Goal: Task Accomplishment & Management: Manage account settings

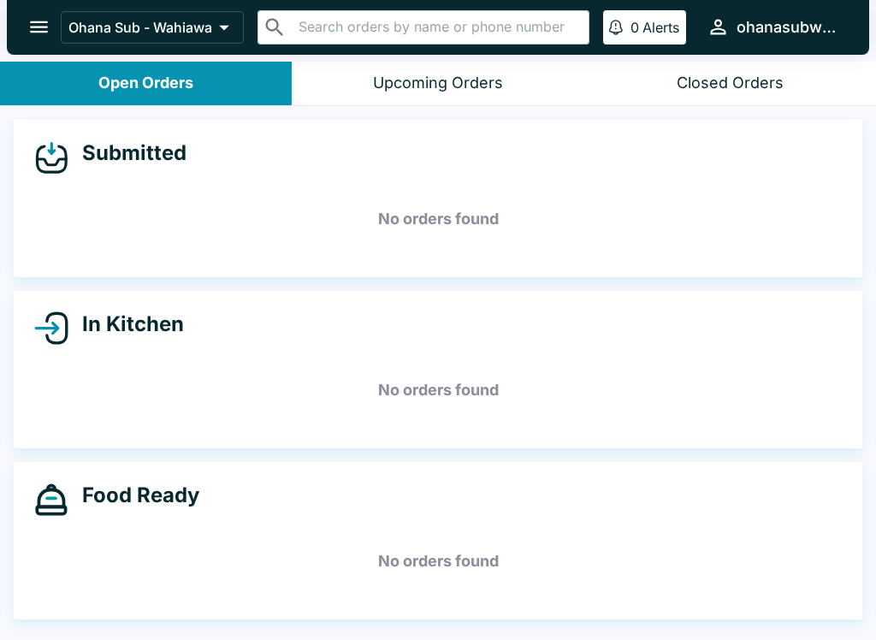
click at [45, 7] on button "open drawer" at bounding box center [39, 27] width 44 height 44
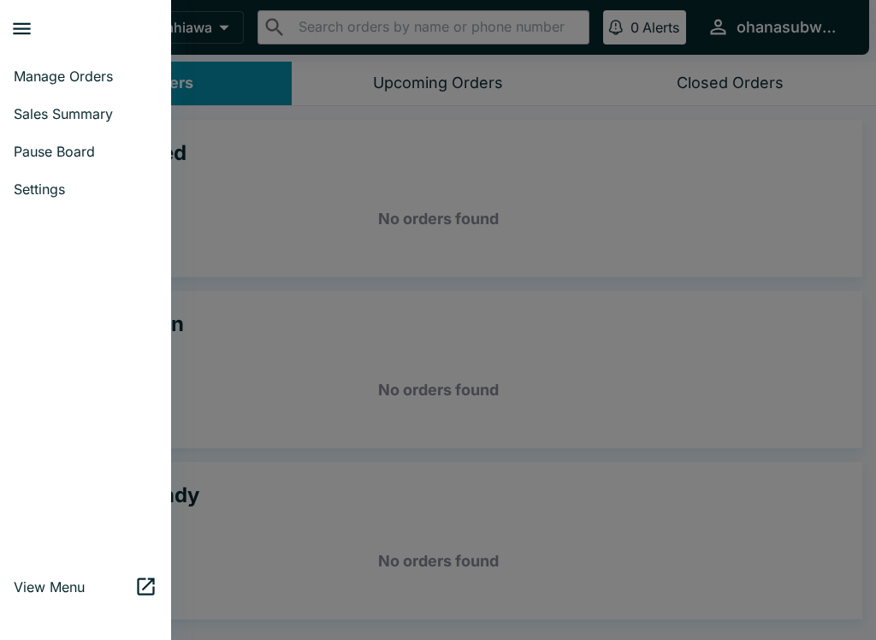
click at [56, 153] on span "Pause Board" at bounding box center [86, 151] width 144 height 17
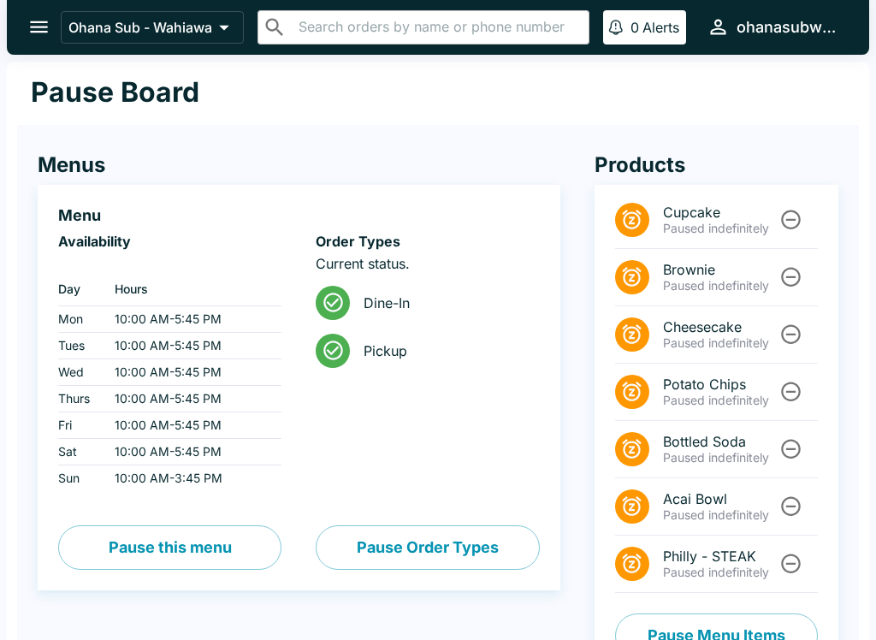
click at [439, 549] on button "Pause Order Types" at bounding box center [427, 547] width 223 height 44
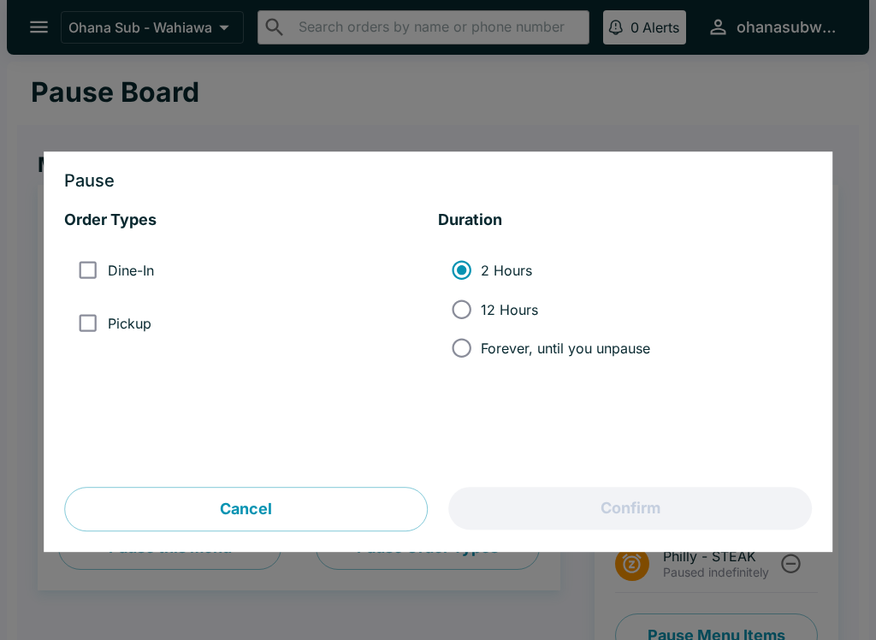
click at [91, 276] on input "Dine-In" at bounding box center [87, 270] width 38 height 38
checkbox input "true"
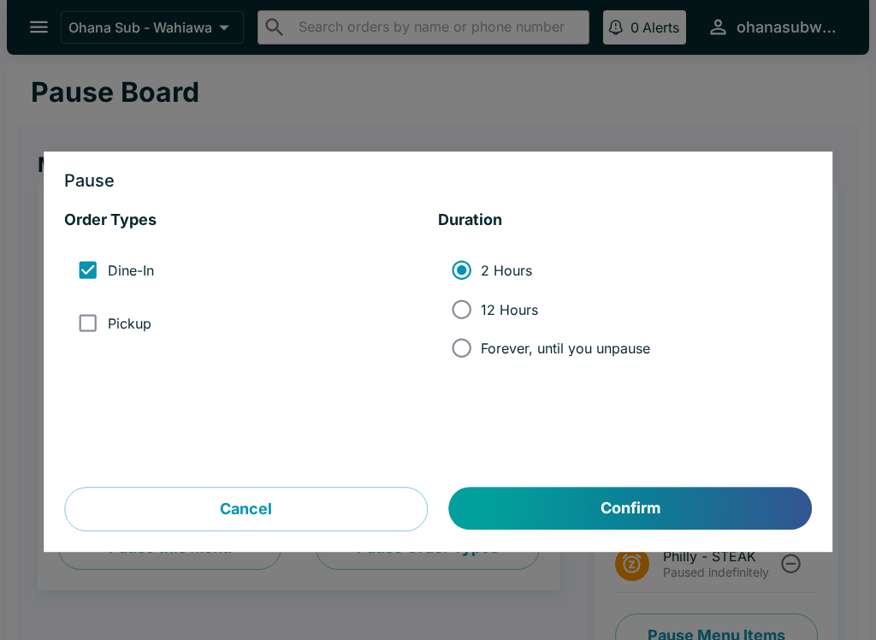
click at [79, 326] on input "Pickup" at bounding box center [87, 323] width 38 height 38
checkbox input "true"
click at [668, 502] on button "Confirm" at bounding box center [630, 509] width 363 height 43
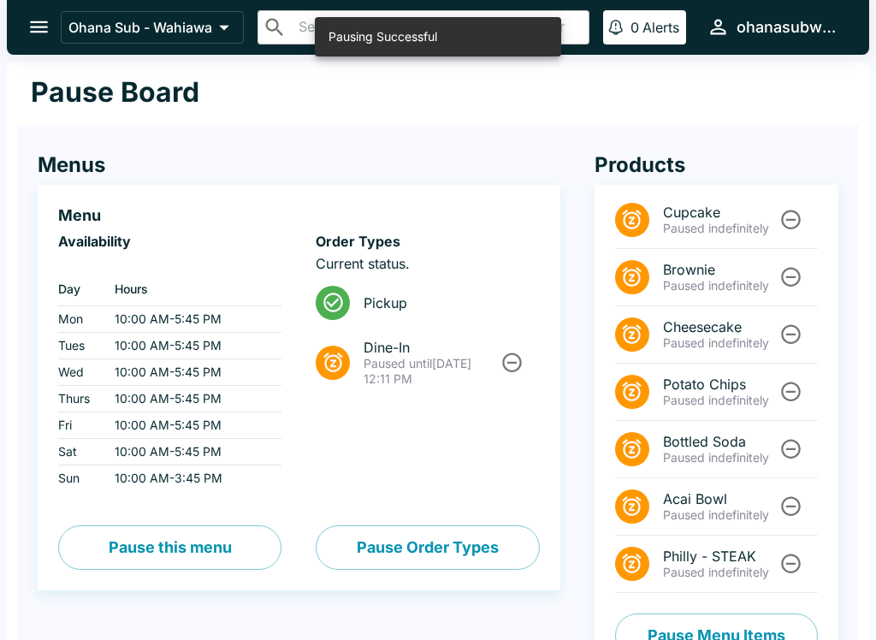
click at [509, 359] on icon "Unpause" at bounding box center [511, 362] width 23 height 23
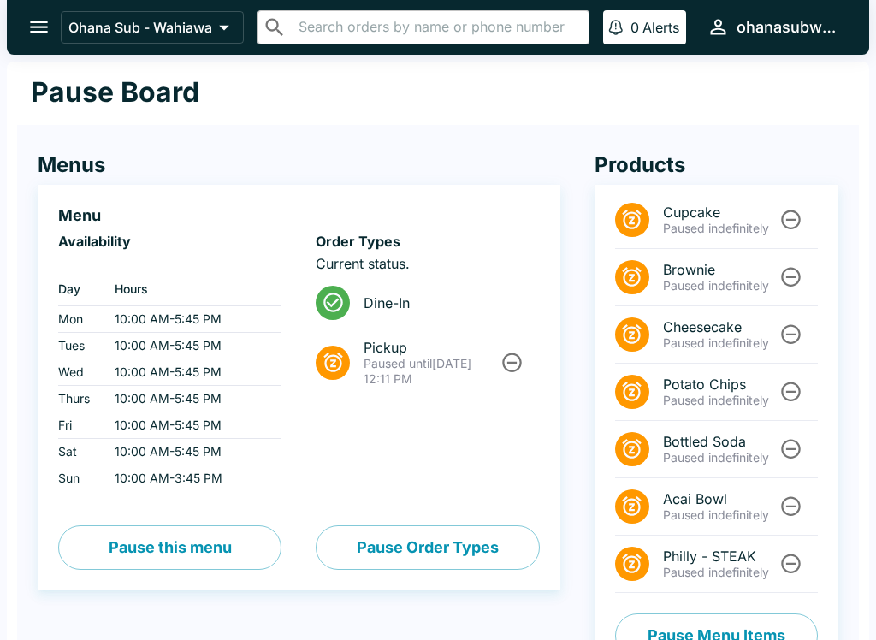
click at [438, 547] on button "Pause Order Types" at bounding box center [427, 547] width 223 height 44
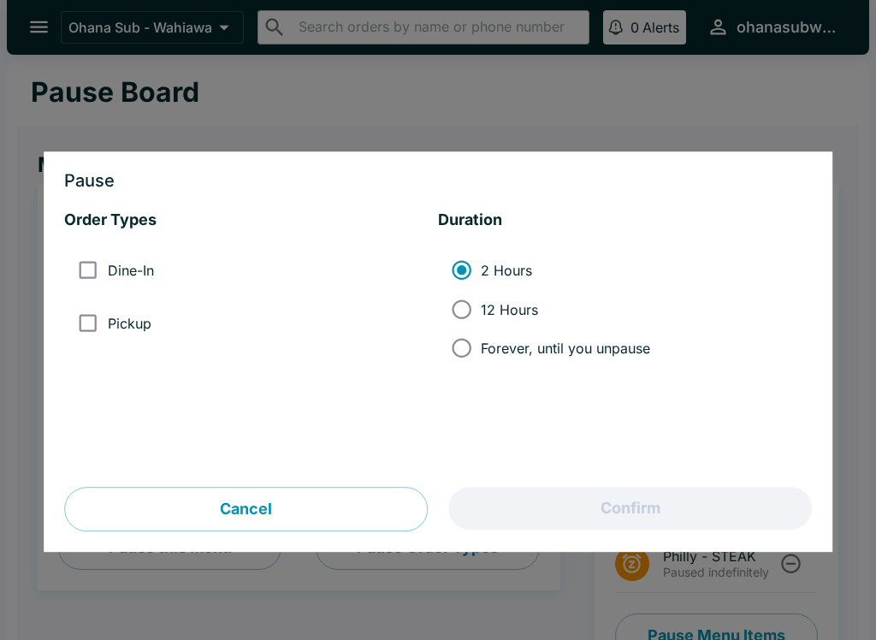
click at [87, 278] on input "Dine-In" at bounding box center [87, 270] width 38 height 38
checkbox input "true"
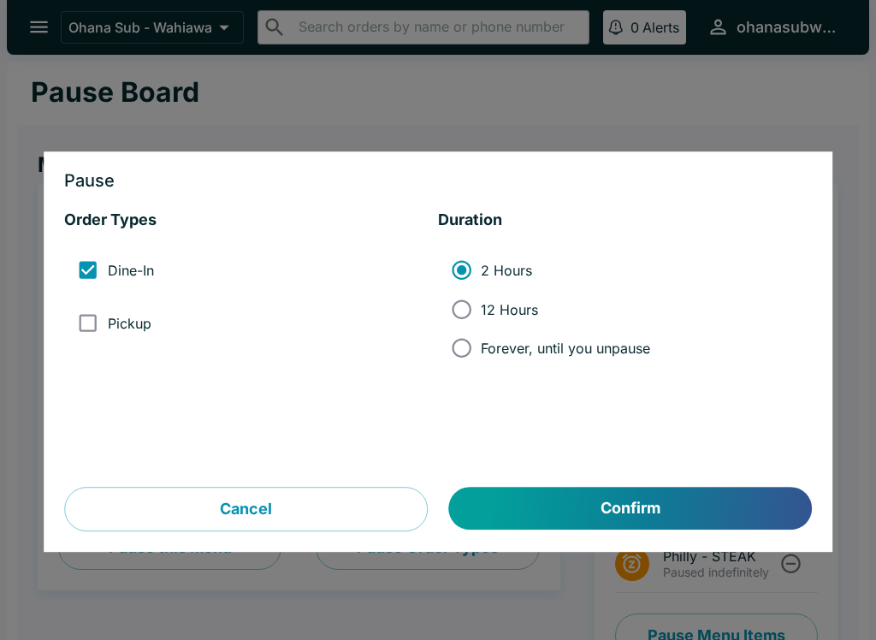
click at [105, 322] on input "Pickup" at bounding box center [87, 323] width 38 height 38
checkbox input "true"
click at [649, 500] on button "Confirm" at bounding box center [630, 509] width 363 height 43
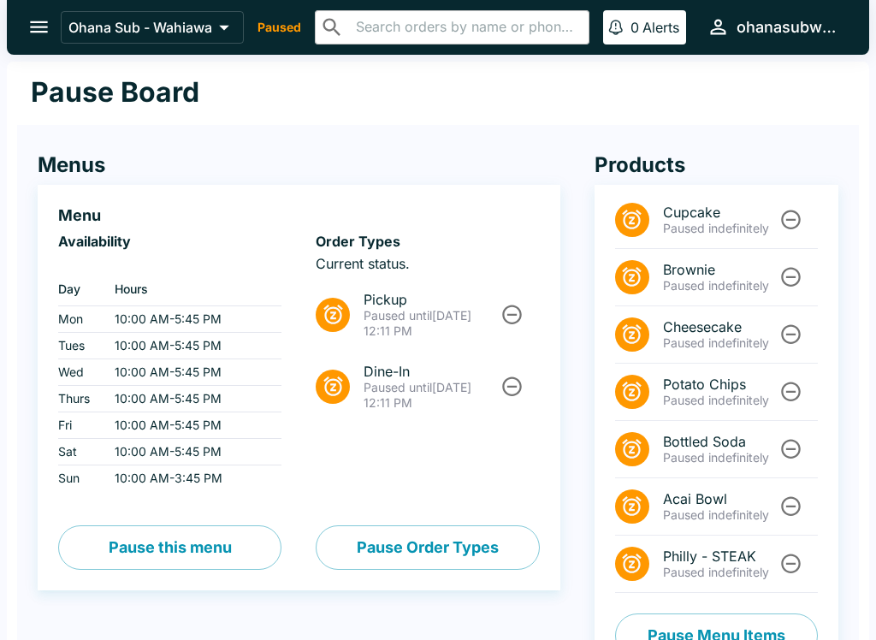
click at [238, 551] on button "Pause this menu" at bounding box center [169, 547] width 223 height 44
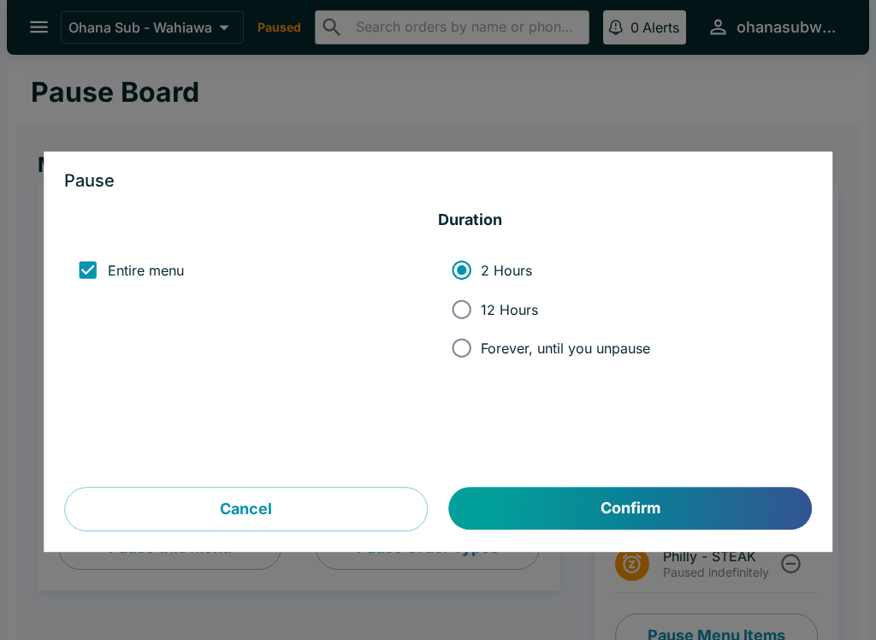
click at [363, 509] on button "Cancel" at bounding box center [246, 510] width 364 height 44
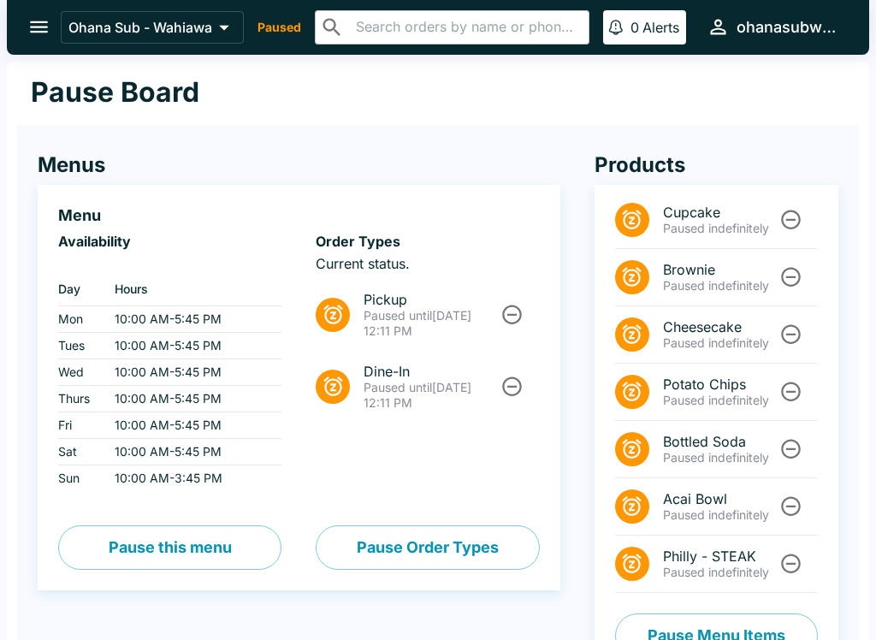
click at [457, 585] on div "Menu Availability ‏ Day Hours Mon 10:00 AM - 5:45 PM Tues 10:00 AM - 5:45 PM We…" at bounding box center [299, 387] width 523 height 405
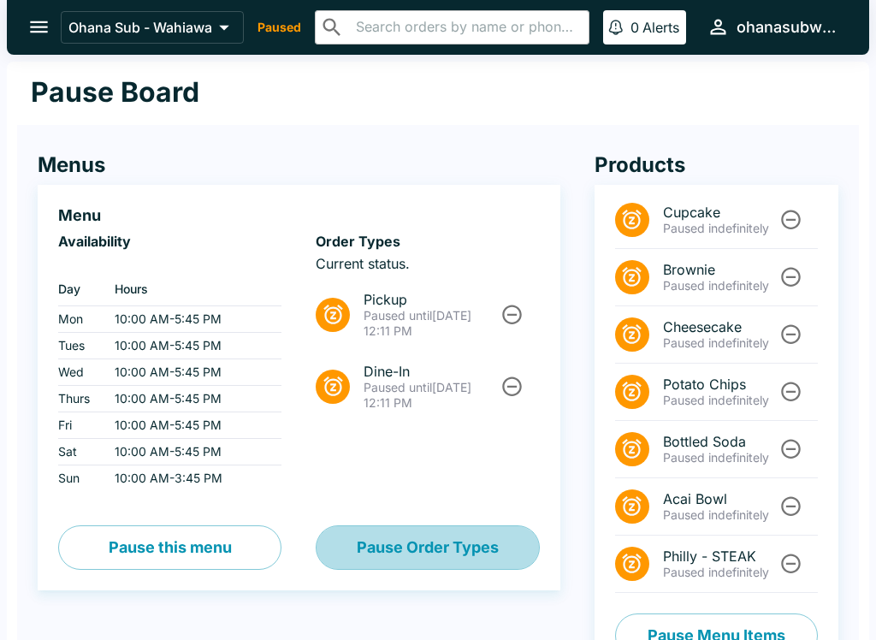
click at [433, 553] on button "Pause Order Types" at bounding box center [427, 547] width 223 height 44
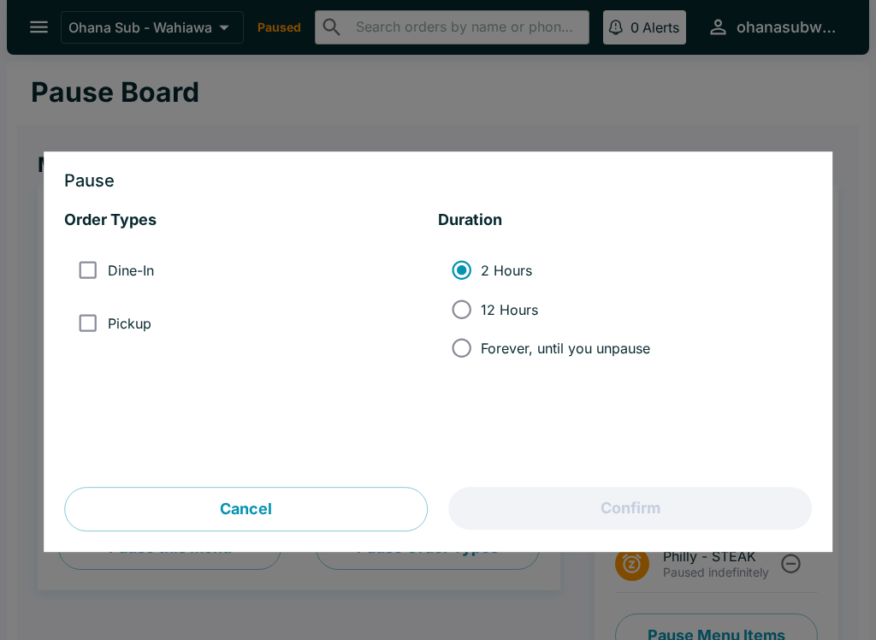
click at [464, 274] on input "2 Hours" at bounding box center [461, 270] width 38 height 38
click at [286, 511] on button "Cancel" at bounding box center [246, 510] width 364 height 44
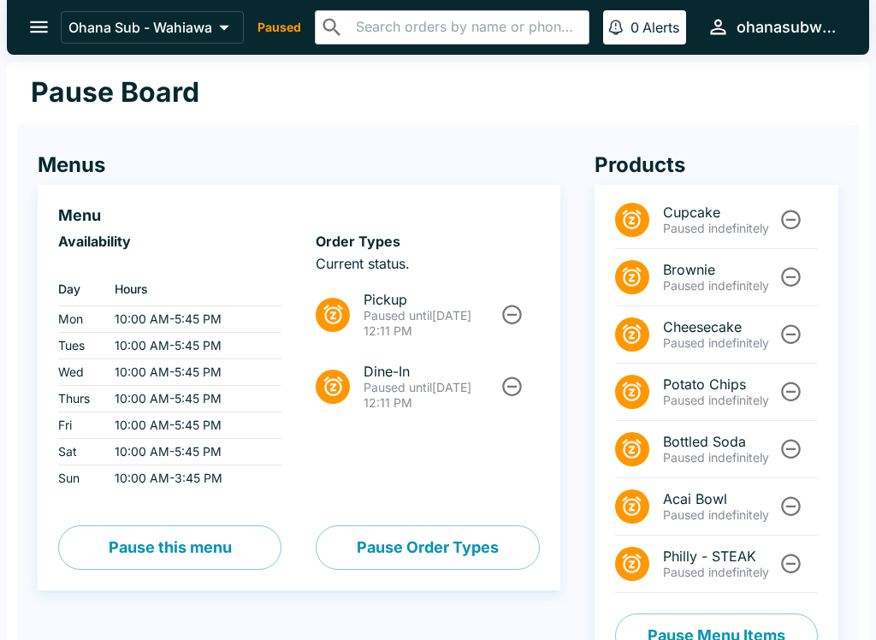
click at [55, 21] on button "open drawer" at bounding box center [39, 27] width 44 height 44
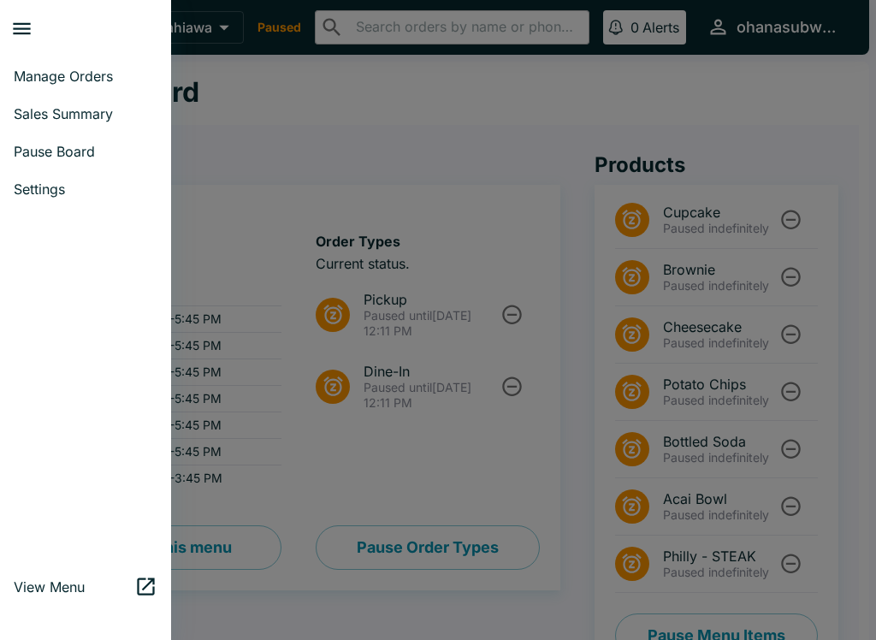
click at [85, 165] on link "Pause Board" at bounding box center [85, 152] width 171 height 38
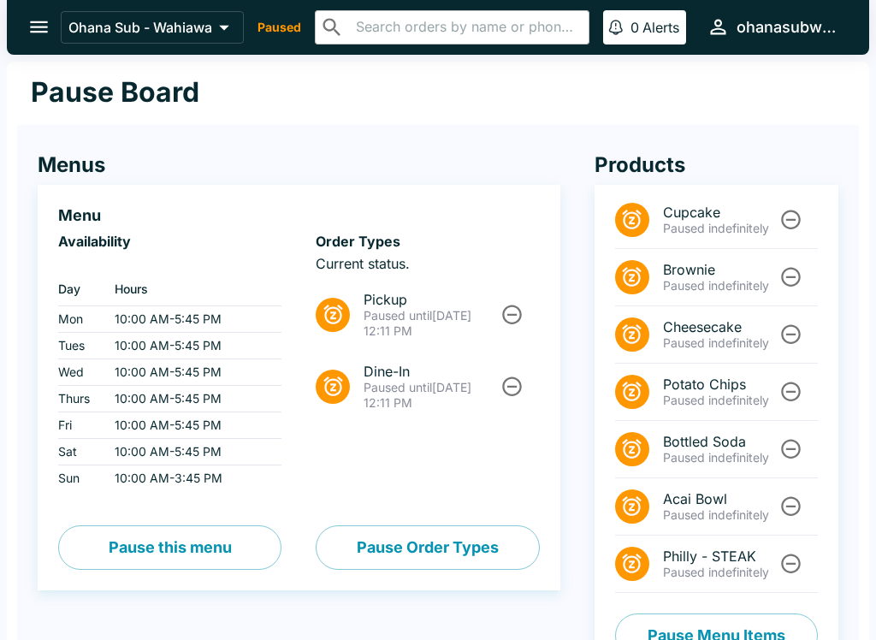
click at [488, 308] on p "Paused until [DATE] 12:11 PM" at bounding box center [431, 323] width 134 height 31
click at [505, 321] on icon "Unpause" at bounding box center [511, 314] width 23 height 23
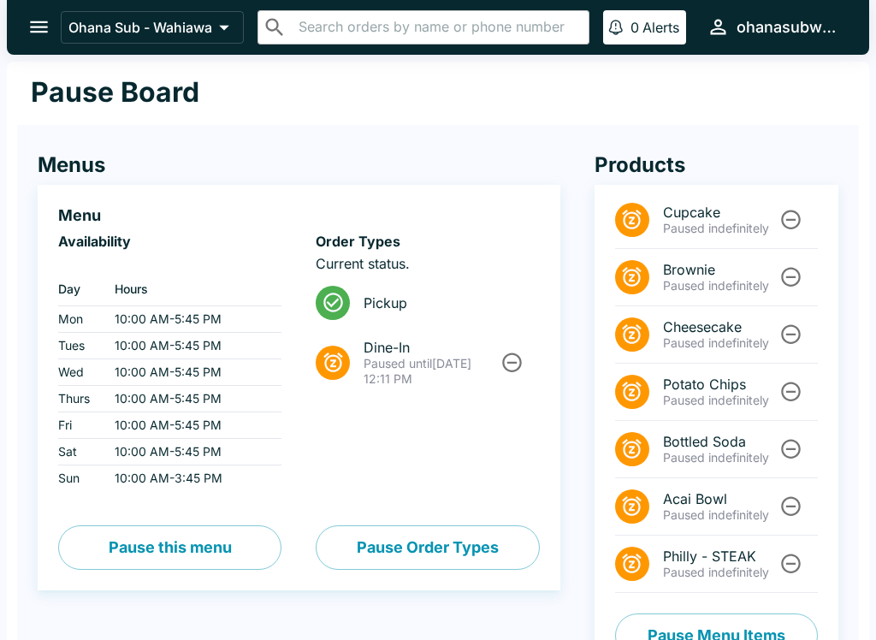
click at [526, 391] on li "Dine-In Paused until [DATE] 12:11 PM" at bounding box center [427, 363] width 223 height 72
click at [515, 354] on icon "Unpause" at bounding box center [513, 362] width 20 height 20
click at [508, 357] on span "Pickup" at bounding box center [445, 350] width 162 height 17
click at [178, 554] on button "Pause this menu" at bounding box center [169, 547] width 223 height 44
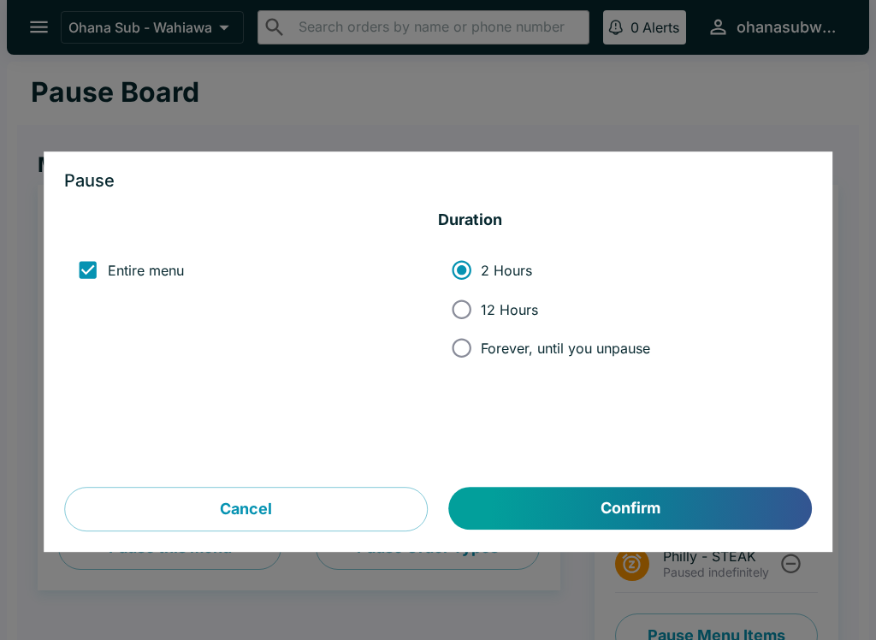
click at [144, 284] on label "Entire menu" at bounding box center [125, 270] width 115 height 38
click at [107, 284] on input "Entire menu" at bounding box center [87, 270] width 38 height 38
click at [143, 283] on label "Entire menu" at bounding box center [125, 270] width 115 height 38
click at [107, 283] on input "Entire menu" at bounding box center [87, 270] width 38 height 38
click at [106, 266] on input "Entire menu" at bounding box center [87, 270] width 38 height 38
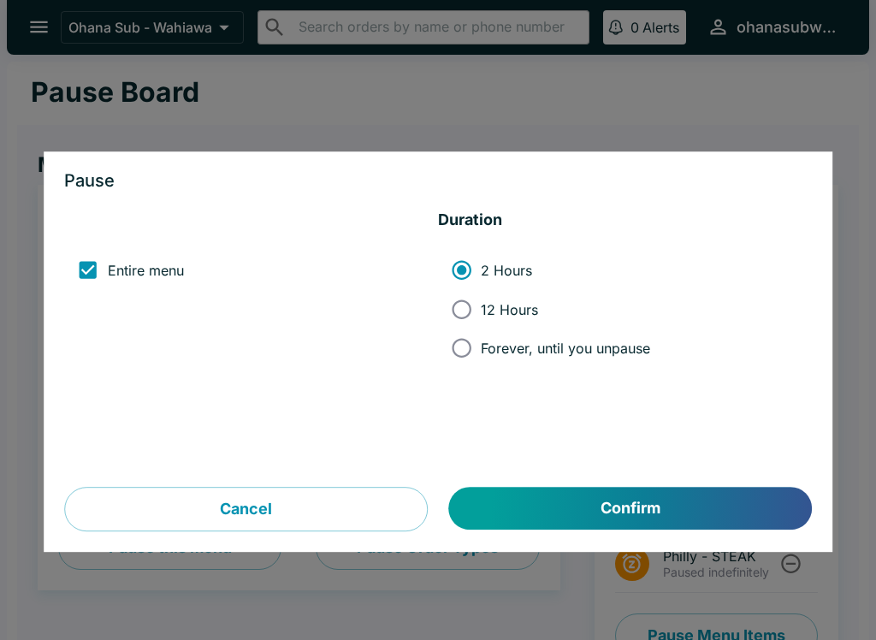
click at [81, 273] on input "Entire menu" at bounding box center [87, 270] width 38 height 38
click at [91, 269] on input "Entire menu" at bounding box center [87, 270] width 38 height 38
click at [93, 276] on input "Entire menu" at bounding box center [87, 270] width 38 height 38
checkbox input "true"
click at [358, 508] on button "Cancel" at bounding box center [246, 510] width 364 height 44
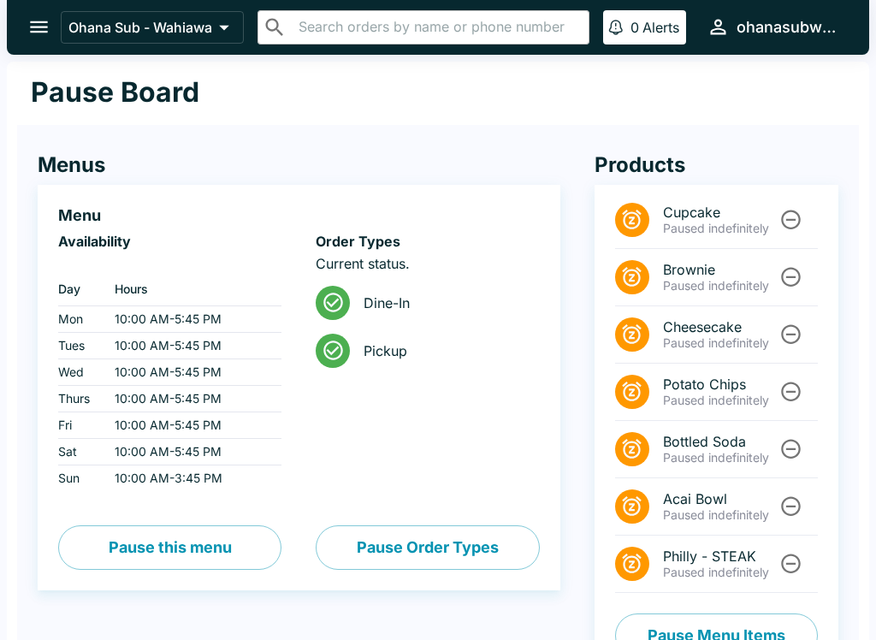
click at [53, 32] on button "open drawer" at bounding box center [39, 27] width 44 height 44
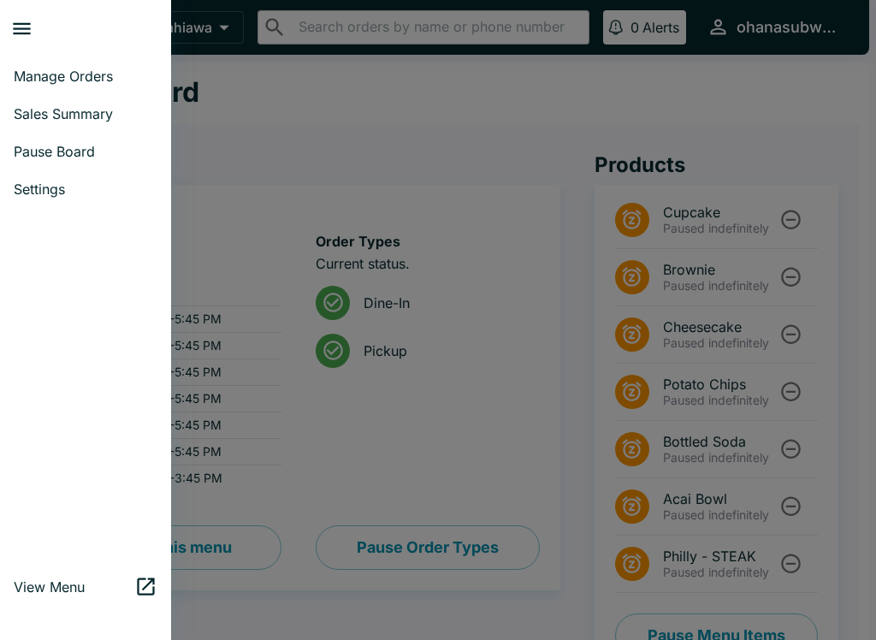
click at [90, 68] on span "Manage Orders" at bounding box center [86, 76] width 144 height 17
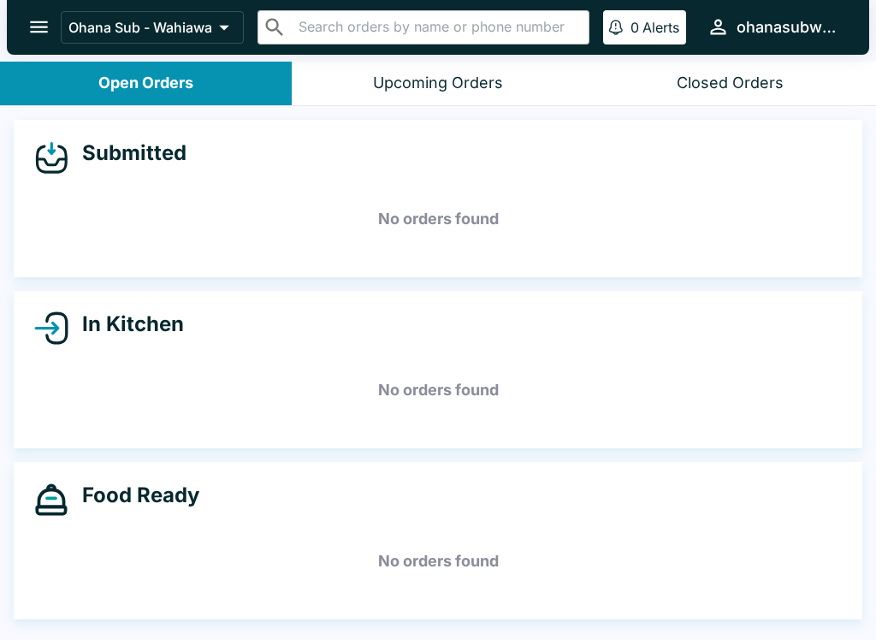
click at [37, 39] on button "open drawer" at bounding box center [39, 27] width 44 height 44
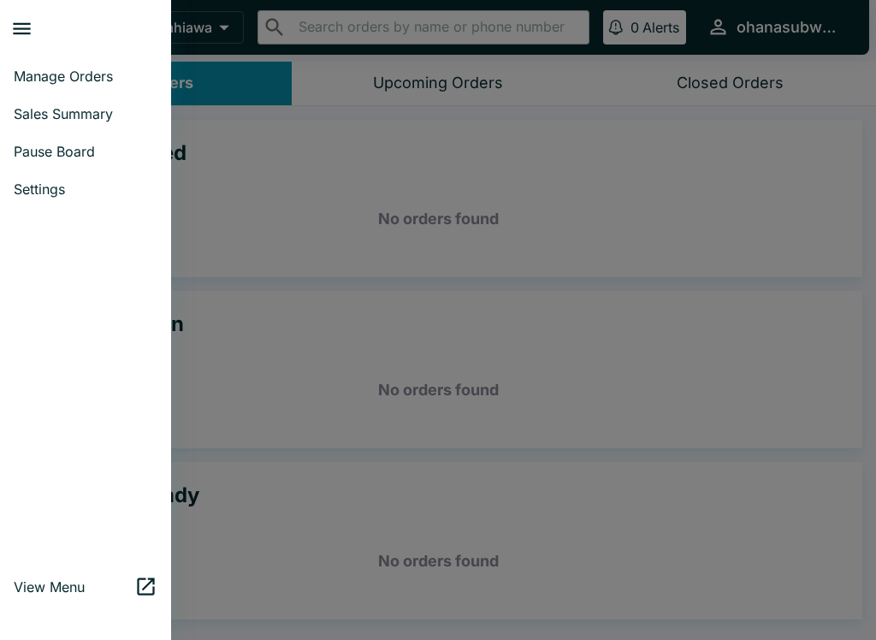
click at [100, 145] on span "Pause Board" at bounding box center [86, 151] width 144 height 17
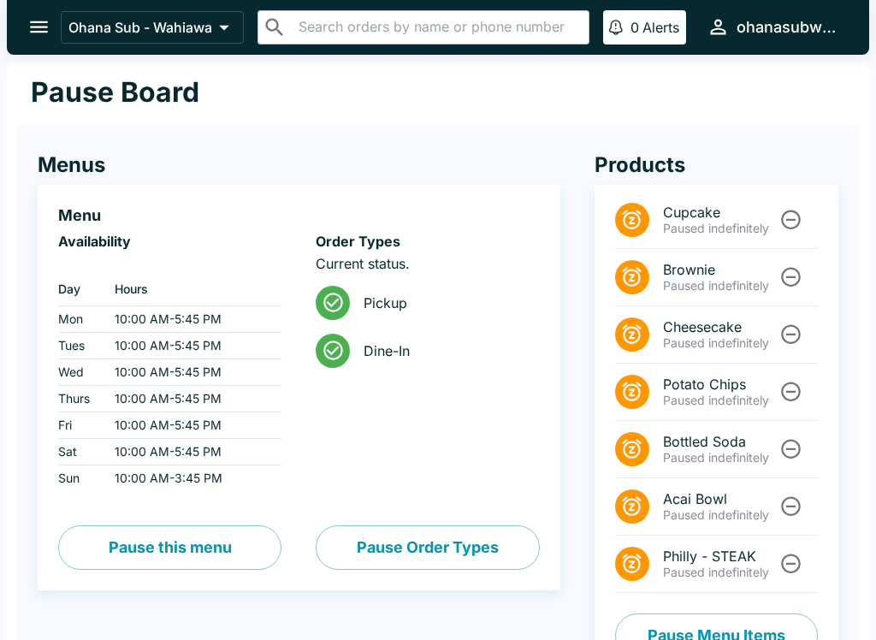
click at [29, 21] on icon "open drawer" at bounding box center [38, 26] width 23 height 23
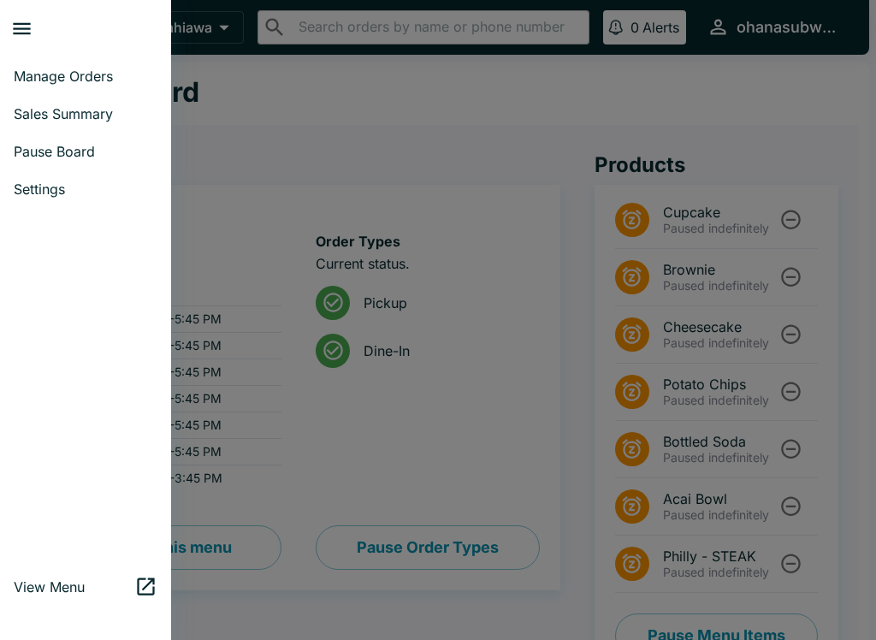
click at [76, 95] on link "Sales Summary" at bounding box center [85, 114] width 171 height 38
select select "03:00"
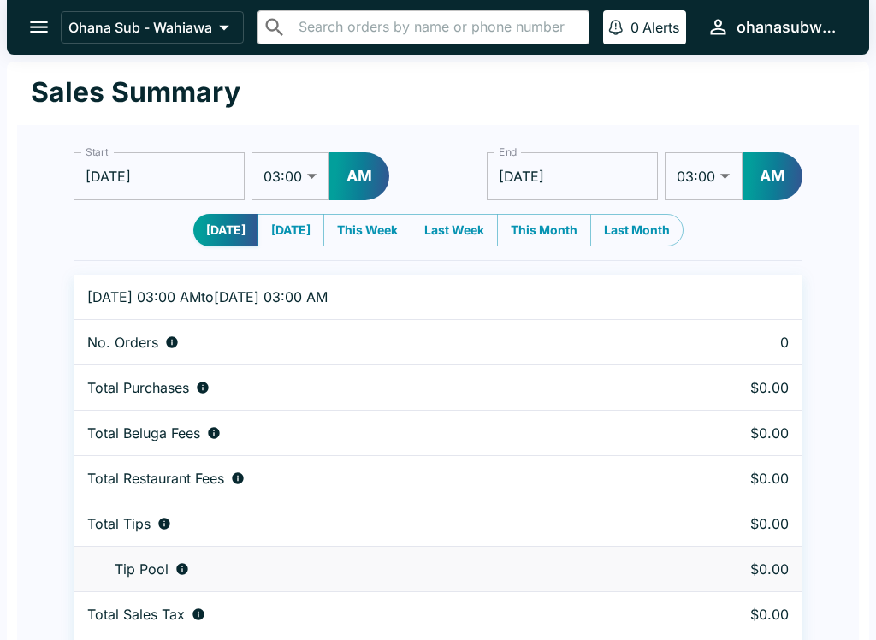
click at [27, 18] on button "open drawer" at bounding box center [39, 27] width 44 height 44
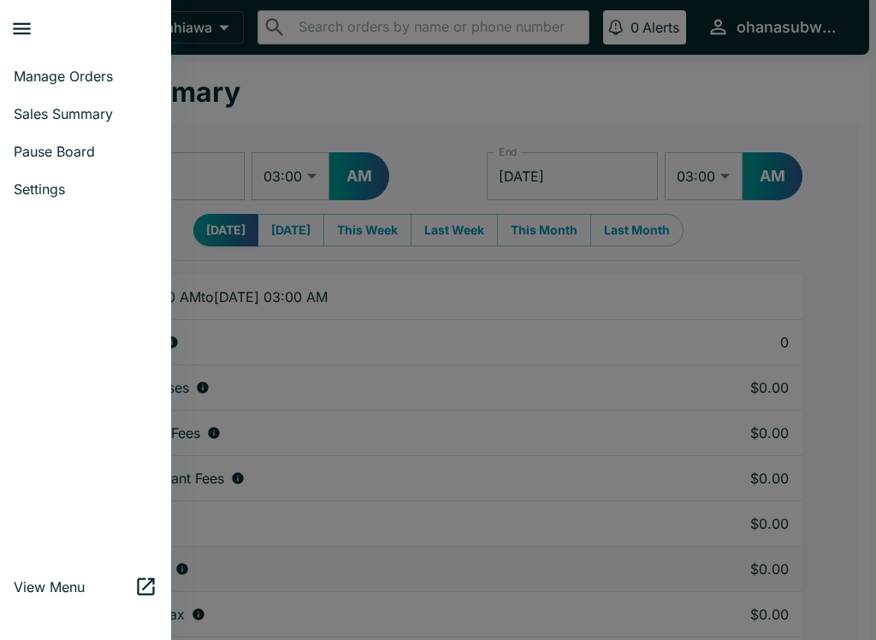
click at [73, 58] on link "Manage Orders" at bounding box center [85, 76] width 171 height 38
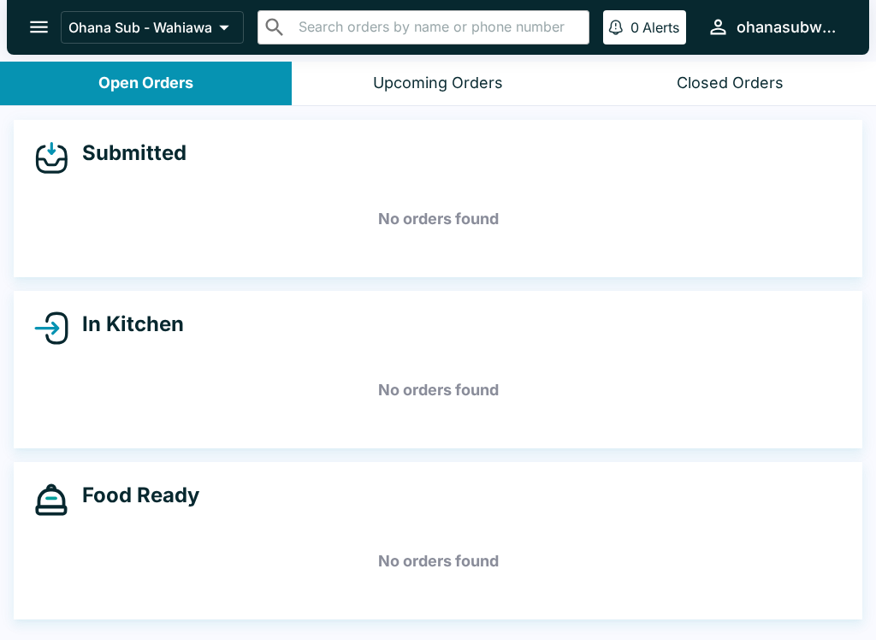
click at [50, 35] on icon "open drawer" at bounding box center [38, 26] width 23 height 23
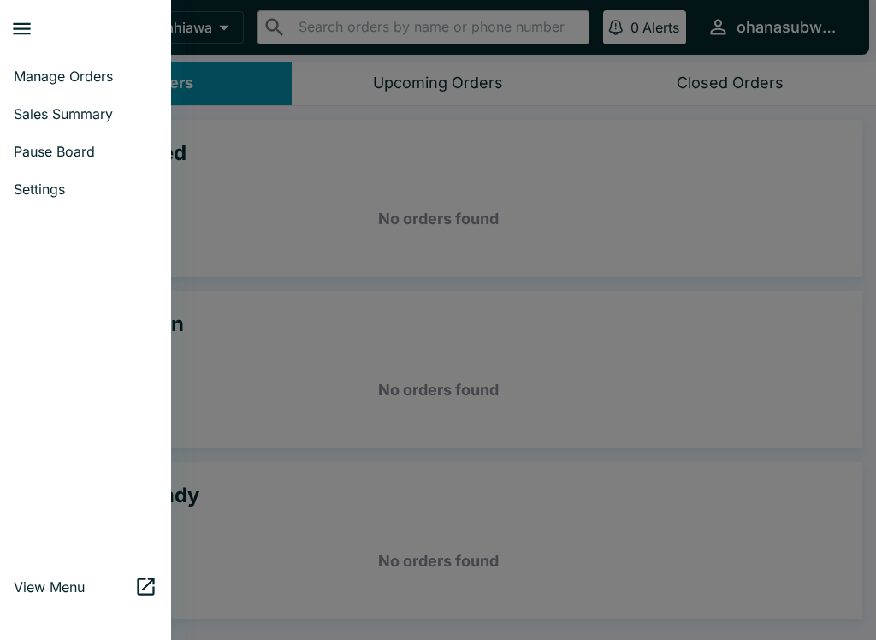
click at [95, 146] on span "Pause Board" at bounding box center [86, 151] width 144 height 17
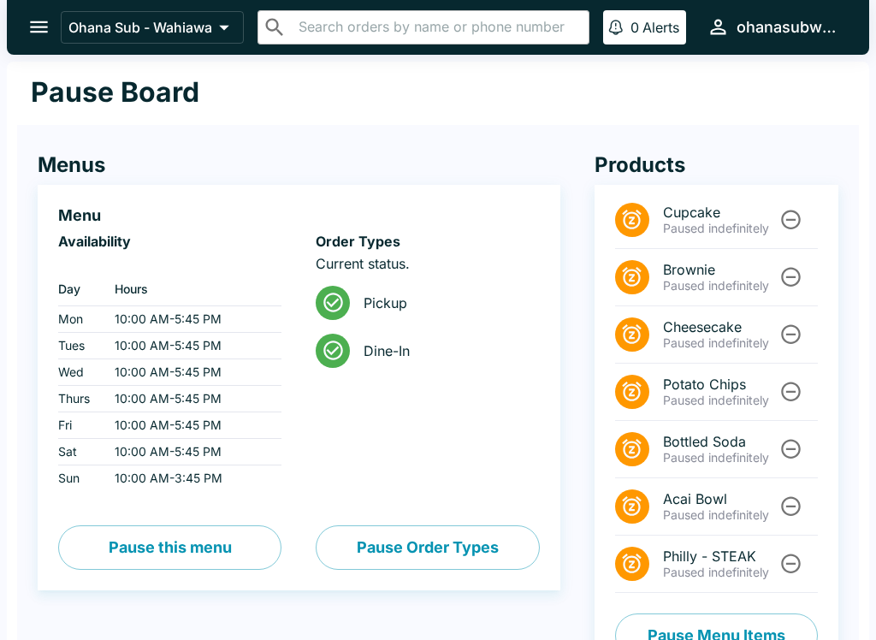
scroll to position [42, 0]
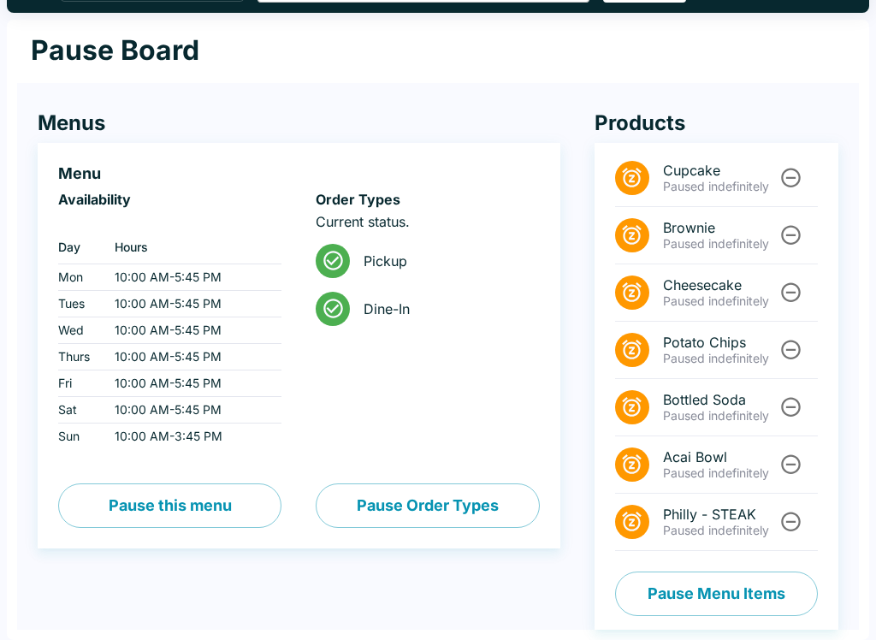
click at [760, 600] on button "Pause Menu Items" at bounding box center [716, 593] width 203 height 44
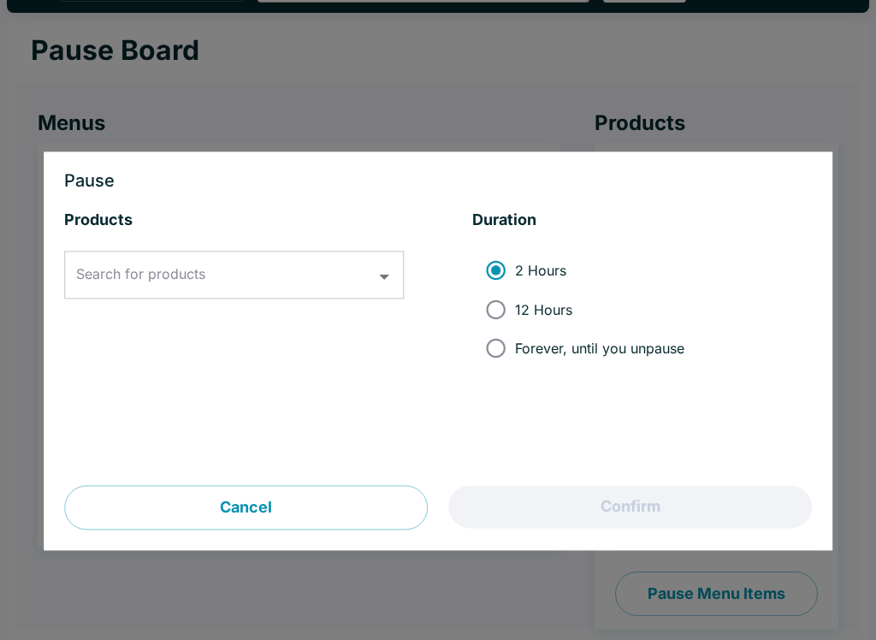
click at [363, 527] on button "Cancel" at bounding box center [246, 508] width 364 height 44
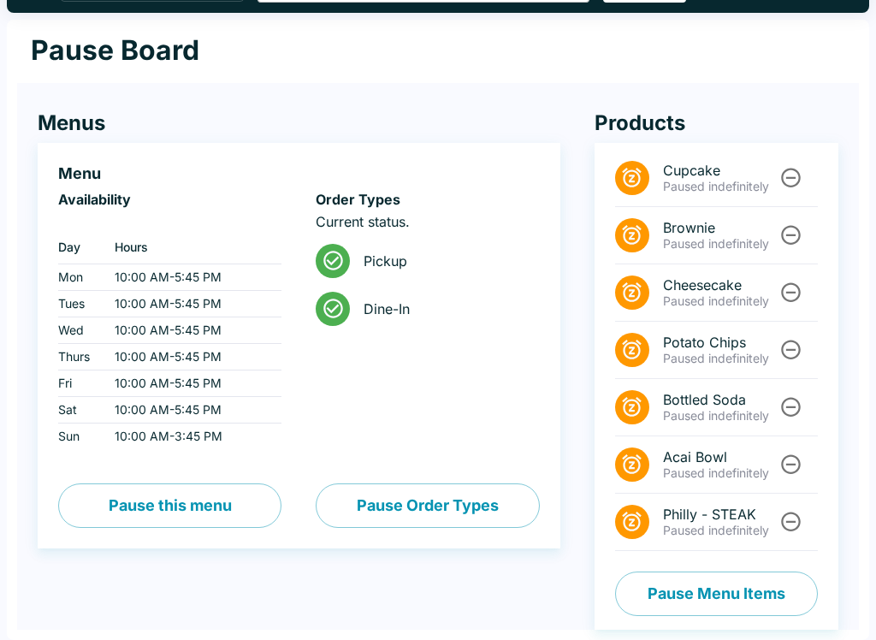
click at [773, 594] on button "Pause Menu Items" at bounding box center [716, 593] width 203 height 44
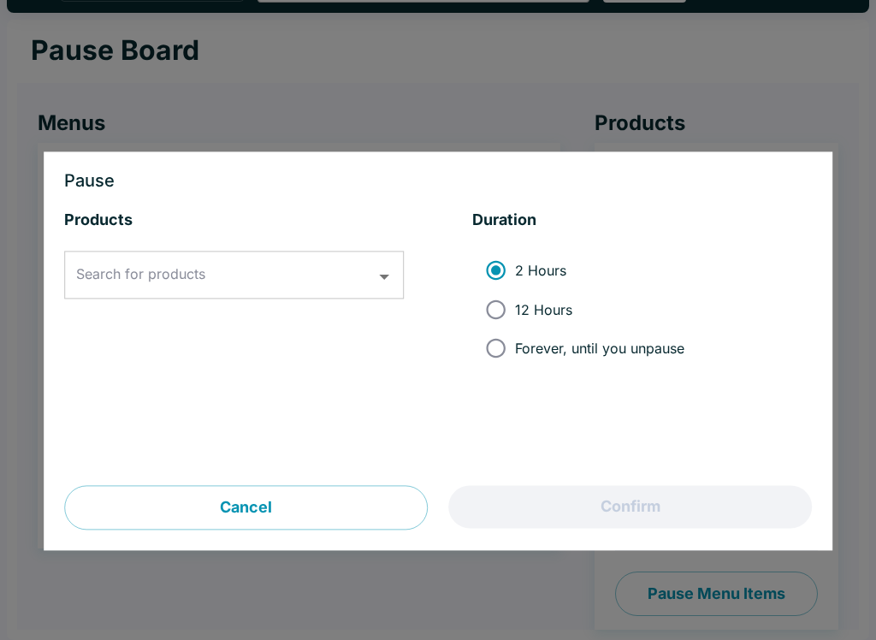
click at [130, 266] on div "Search for products Search for products" at bounding box center [234, 275] width 340 height 48
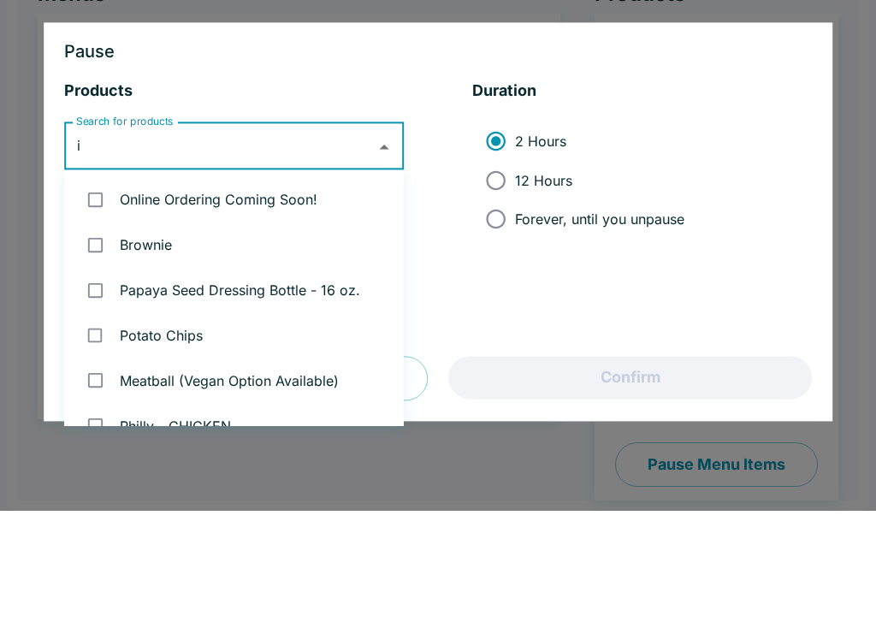
type input "it"
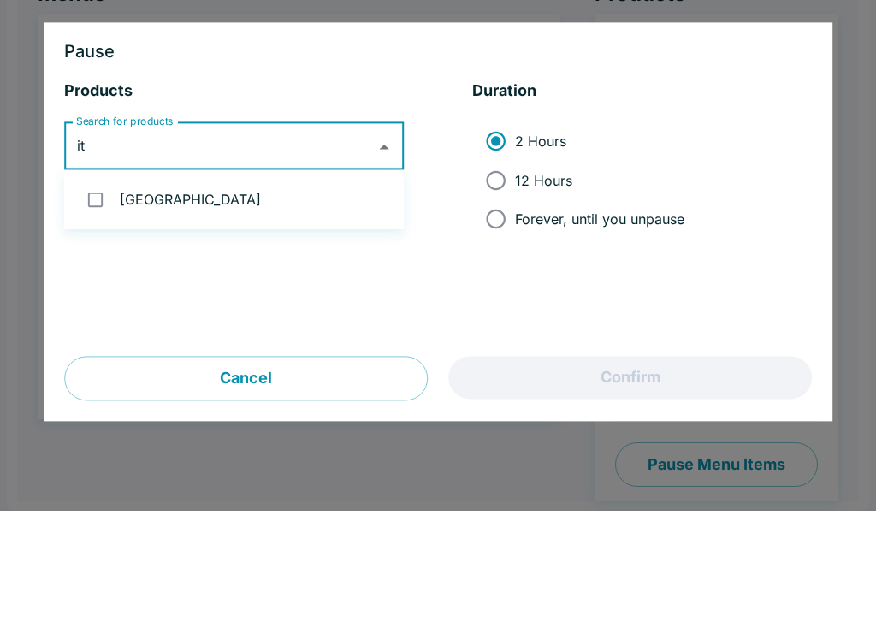
click at [98, 311] on input "checkbox" at bounding box center [95, 328] width 35 height 35
checkbox input "true"
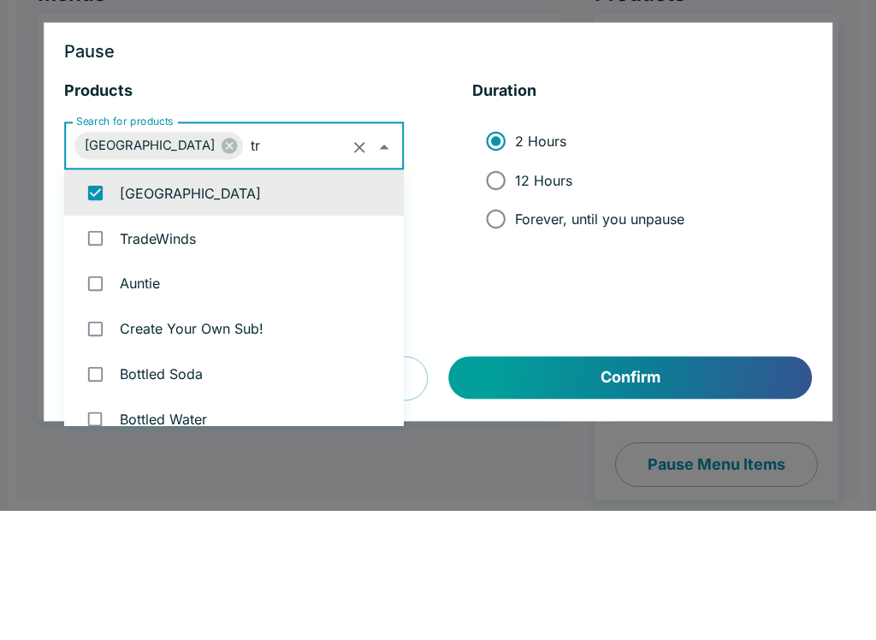
scroll to position [0, 0]
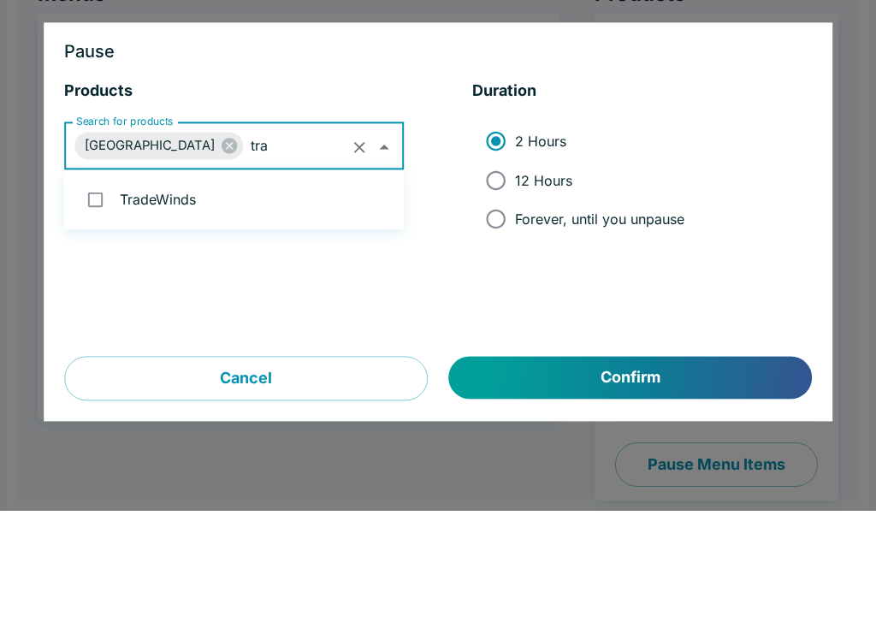
type input "trad"
click at [94, 311] on input "checkbox" at bounding box center [95, 328] width 35 height 35
checkbox input "true"
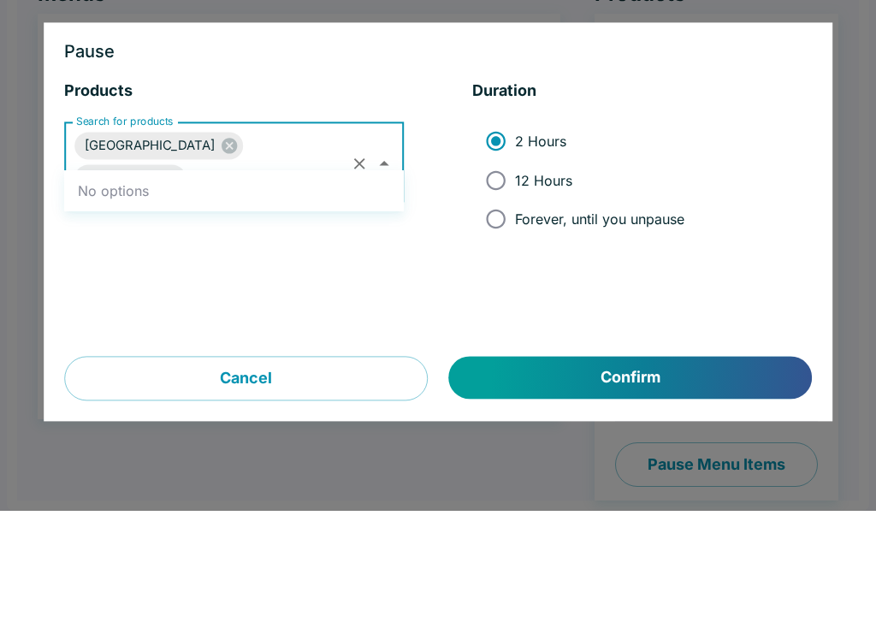
type input "p"
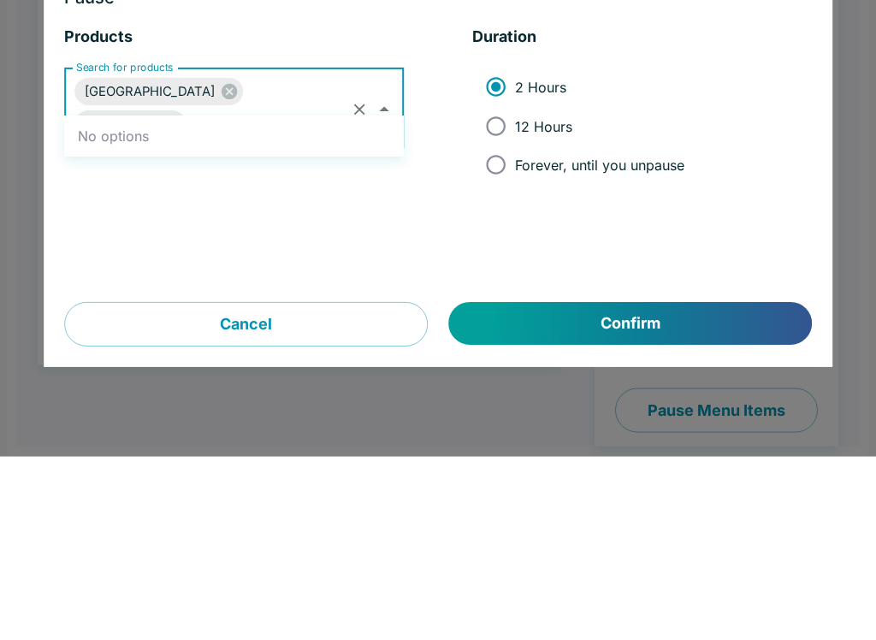
type input "pastram"
click at [336, 292] on input "pastram" at bounding box center [268, 308] width 160 height 33
click at [357, 283] on icon "Clear" at bounding box center [360, 293] width 20 height 20
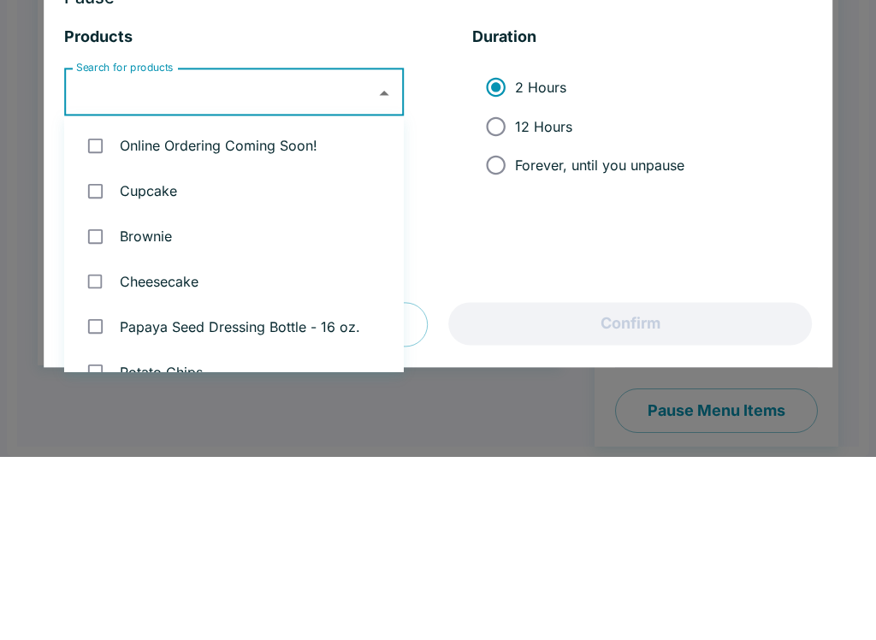
click at [460, 210] on div "Products Search for products Search for products Duration 2 Hours 12 Hours Fore…" at bounding box center [438, 347] width 748 height 275
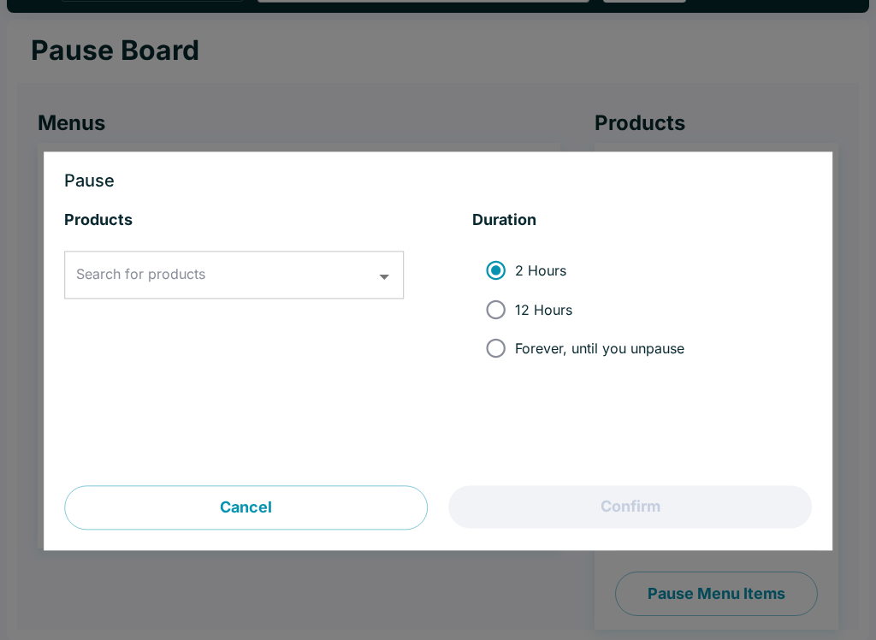
click at [103, 274] on div "Search for products Search for products" at bounding box center [234, 275] width 340 height 48
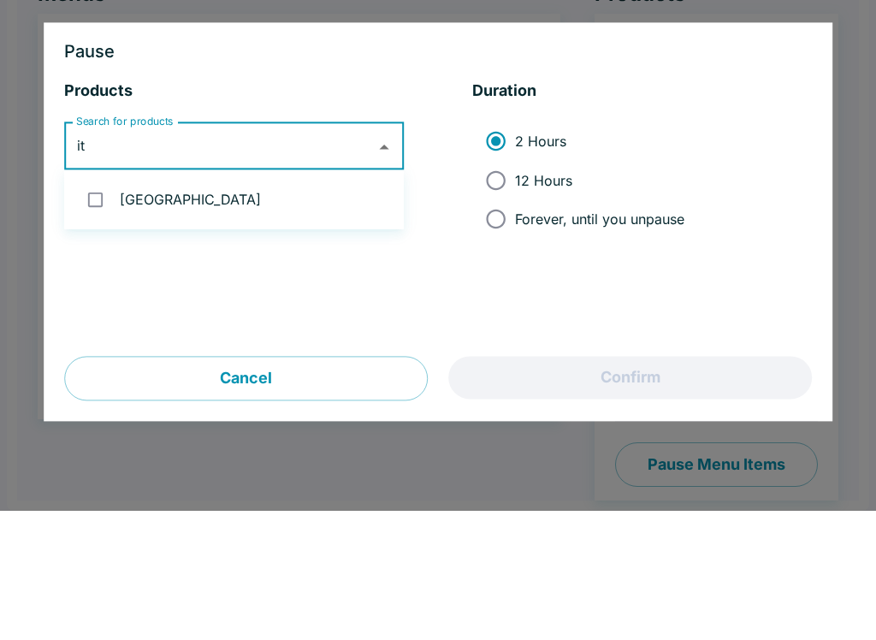
type input "it"
click at [157, 257] on div "Search for products it Search for products" at bounding box center [234, 358] width 340 height 214
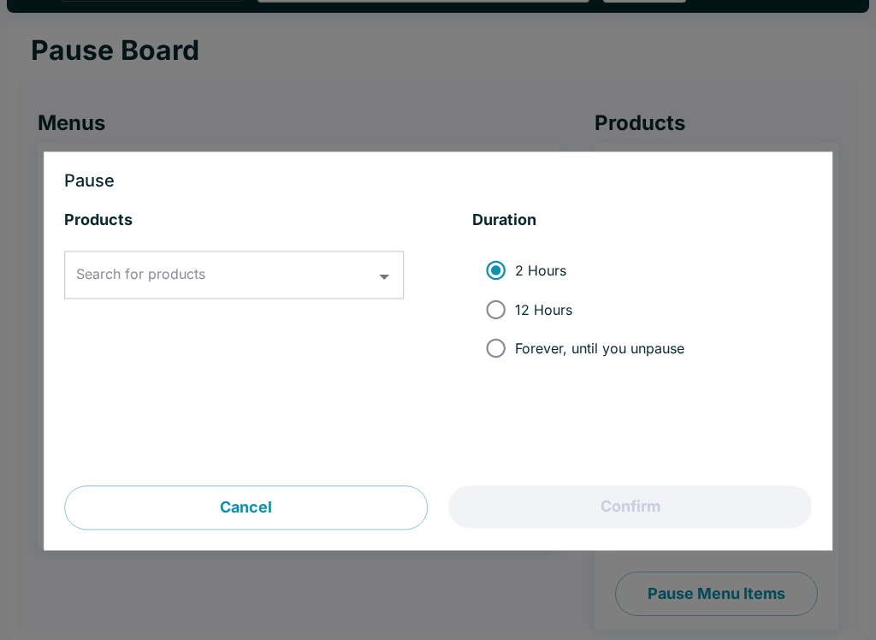
click at [221, 518] on button "Cancel" at bounding box center [246, 508] width 364 height 44
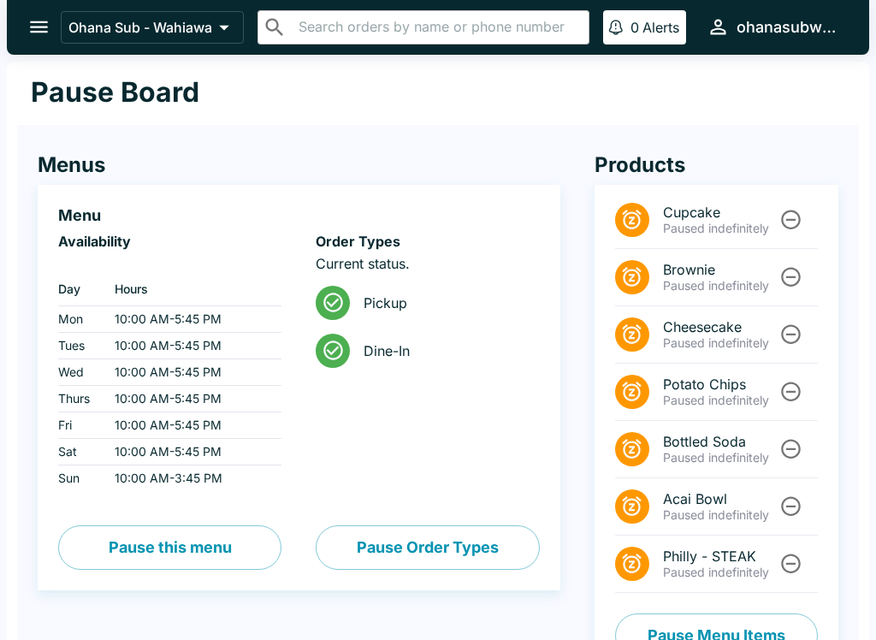
click at [56, 27] on button "open drawer" at bounding box center [39, 27] width 44 height 44
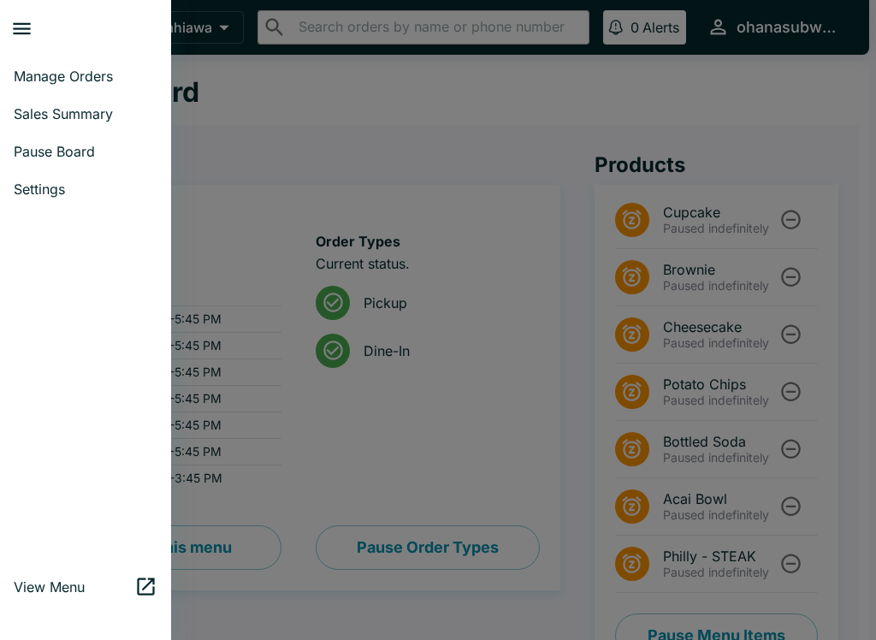
click at [38, 83] on span "Manage Orders" at bounding box center [86, 76] width 144 height 17
